Goal: Task Accomplishment & Management: Manage account settings

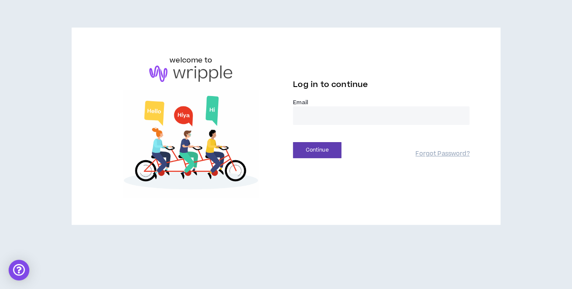
click at [306, 115] on input "email" at bounding box center [381, 115] width 176 height 19
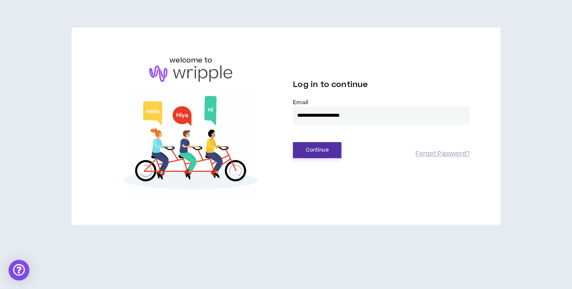
type input "**********"
click at [314, 151] on button "Continue" at bounding box center [317, 150] width 48 height 16
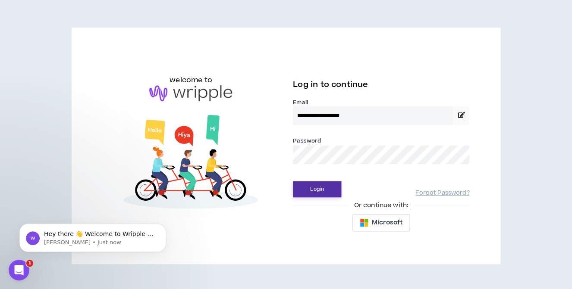
click at [317, 193] on button "Login" at bounding box center [317, 189] width 48 height 16
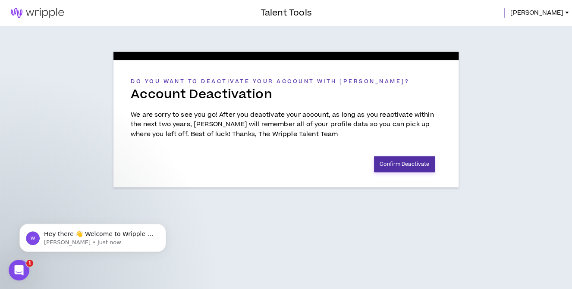
click at [407, 164] on button "Confirm Deactivate" at bounding box center [404, 164] width 61 height 16
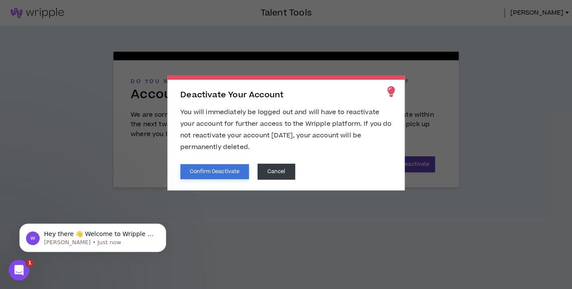
click at [221, 172] on button "Confirm Deactivate" at bounding box center [214, 171] width 69 height 15
